Goal: Obtain resource: Download file/media

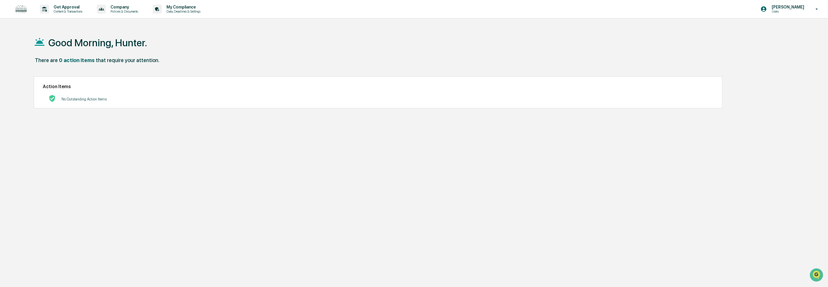
click at [214, 63] on div "There are 0 action items that require your attention." at bounding box center [406, 63] width 745 height 12
click at [120, 12] on p "Policies & Documents" at bounding box center [123, 11] width 35 height 4
click at [128, 30] on li "Policy Document Library" at bounding box center [138, 29] width 76 height 11
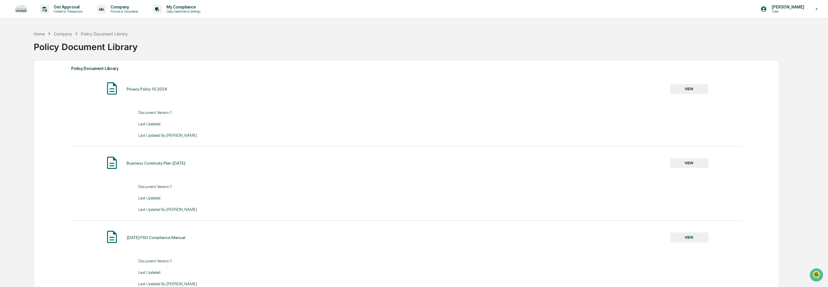
scroll to position [28, 0]
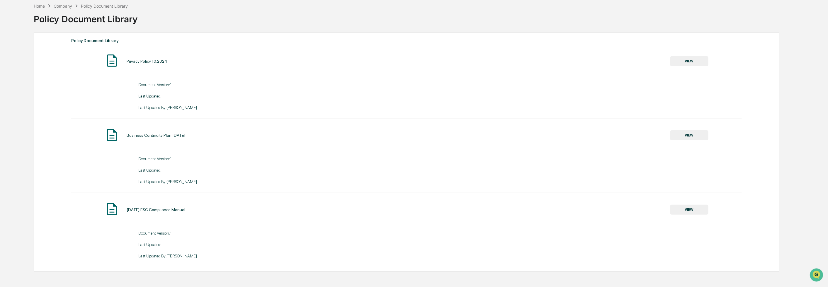
click at [689, 212] on button "VIEW" at bounding box center [689, 210] width 38 height 10
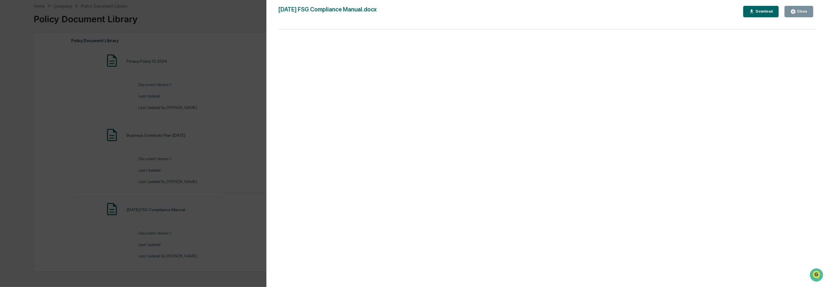
click at [761, 13] on div "Download" at bounding box center [763, 11] width 18 height 4
click at [796, 10] on icon "button" at bounding box center [793, 12] width 6 height 6
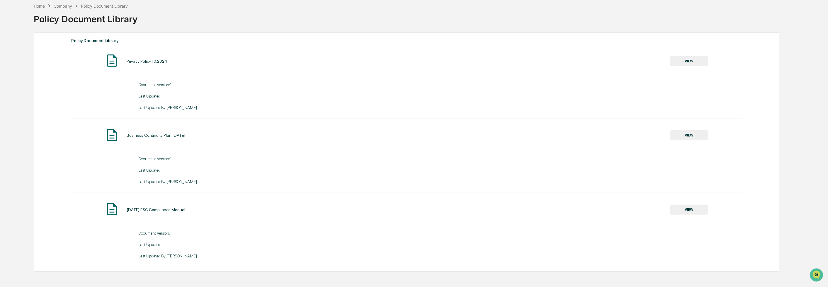
scroll to position [0, 0]
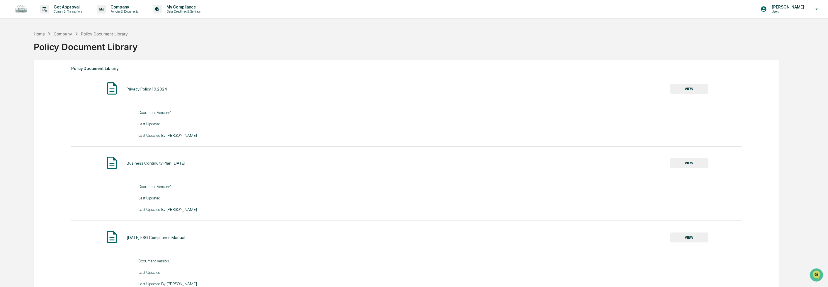
click at [250, 35] on div "Home Company Policy Document Library Policy Document Library" at bounding box center [406, 42] width 745 height 24
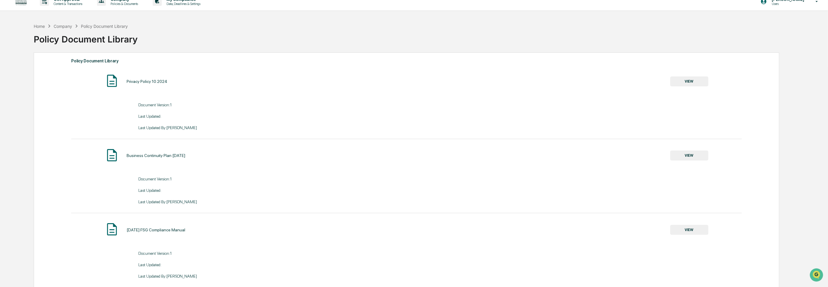
scroll to position [9, 0]
